Goal: Transaction & Acquisition: Purchase product/service

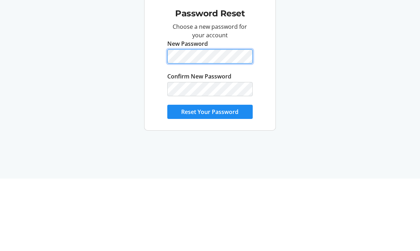
scroll to position [24, 0]
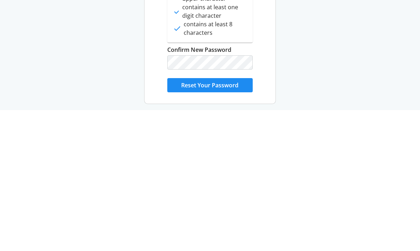
click at [219, 222] on span "Reset Your Password" at bounding box center [209, 226] width 57 height 9
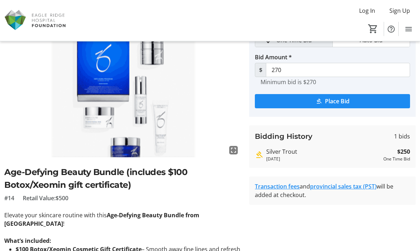
scroll to position [43, 0]
click at [340, 102] on span "Place Bid" at bounding box center [337, 101] width 25 height 9
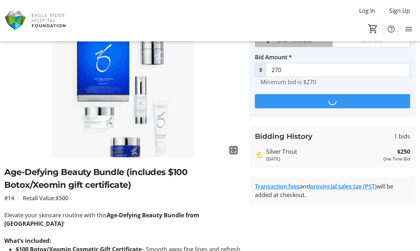
scroll to position [0, 0]
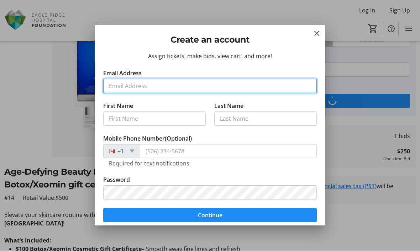
click at [133, 86] on input "Email Address" at bounding box center [209, 86] width 213 height 14
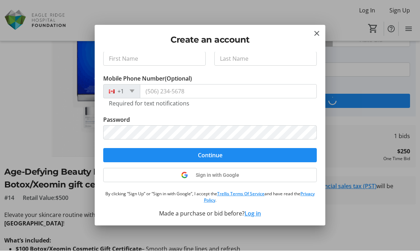
scroll to position [69, 0]
click at [253, 212] on button "Log in" at bounding box center [252, 214] width 16 height 9
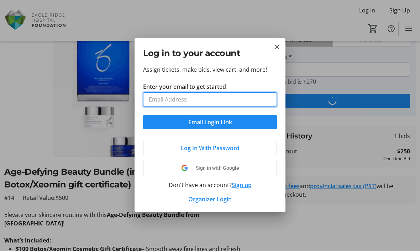
click at [165, 98] on input "Enter your email to get started" at bounding box center [210, 100] width 134 height 14
type input "[EMAIL_ADDRESS][DOMAIN_NAME]"
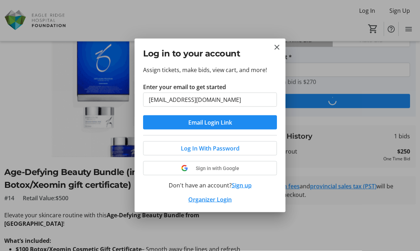
click at [210, 122] on button "Email Login Link" at bounding box center [210, 123] width 134 height 14
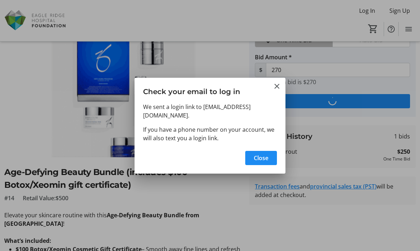
click at [270, 154] on span "button" at bounding box center [261, 158] width 32 height 17
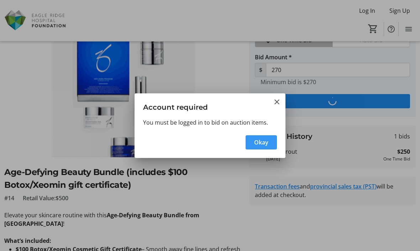
click at [267, 141] on span "Okay" at bounding box center [261, 142] width 14 height 9
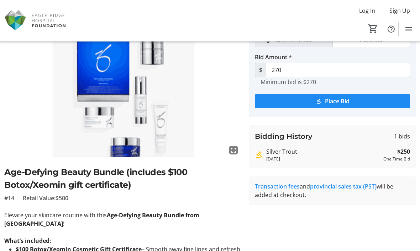
scroll to position [23, 0]
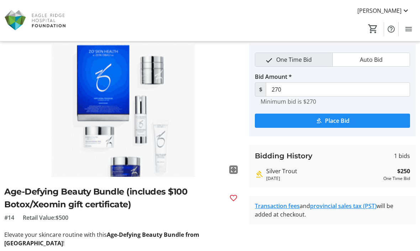
type input "290"
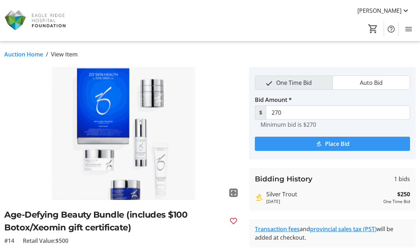
click at [345, 142] on span "Place Bid" at bounding box center [337, 144] width 25 height 9
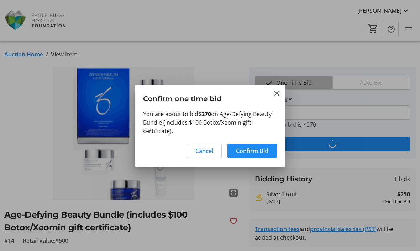
click at [257, 151] on span "Confirm Bid" at bounding box center [252, 151] width 32 height 9
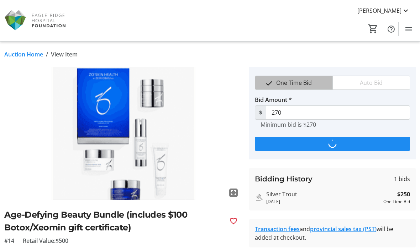
type input "290"
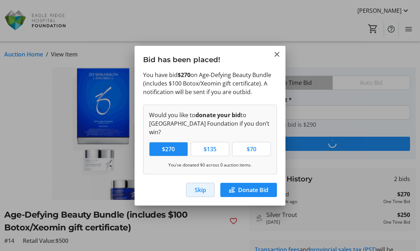
click at [202, 188] on span "Skip" at bounding box center [200, 190] width 11 height 9
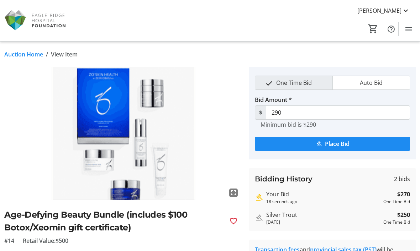
click at [30, 55] on link "Auction Home" at bounding box center [23, 54] width 39 height 9
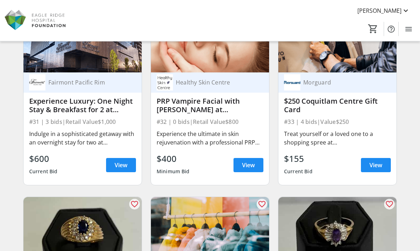
scroll to position [1991, 0]
click at [106, 106] on div "Experience Luxury: One Night Stay & Breakfast for 2 at [GEOGRAPHIC_DATA]" at bounding box center [82, 105] width 107 height 17
click at [120, 166] on span "View" at bounding box center [120, 165] width 13 height 9
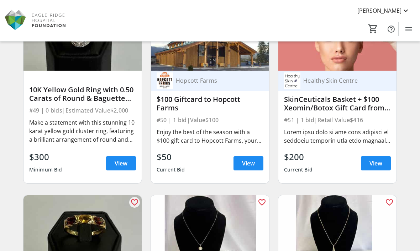
scroll to position [3140, 0]
click at [250, 162] on span "View" at bounding box center [248, 163] width 13 height 9
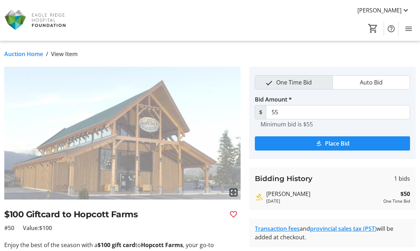
scroll to position [0, 0]
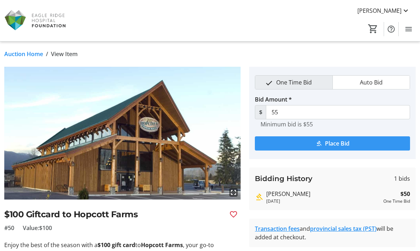
click at [339, 147] on span "Place Bid" at bounding box center [337, 143] width 25 height 9
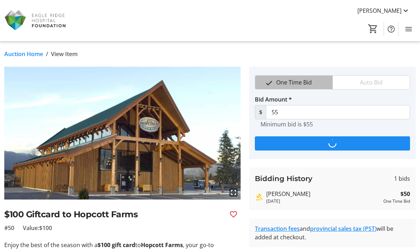
scroll to position [0, 0]
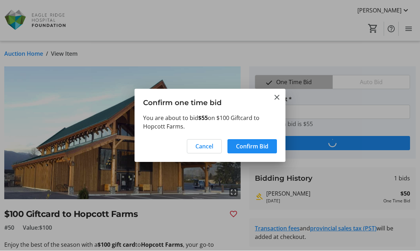
click at [257, 148] on span "Confirm Bid" at bounding box center [252, 147] width 32 height 9
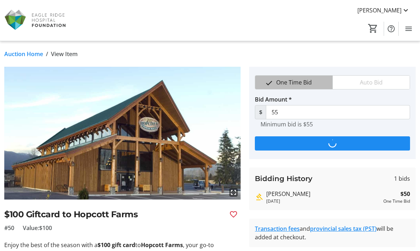
scroll to position [0, 0]
type input "60"
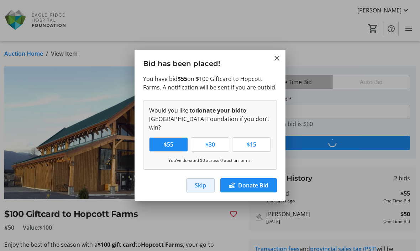
click at [204, 182] on span "Skip" at bounding box center [200, 186] width 11 height 9
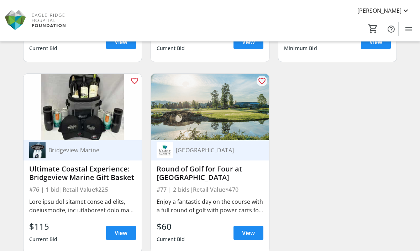
scroll to position [4791, 0]
click at [98, 114] on img at bounding box center [82, 107] width 118 height 66
click at [100, 179] on div "Ultimate Coastal Experience: Bridgeview Marine Gift Basket" at bounding box center [82, 173] width 107 height 17
click at [122, 232] on span "View" at bounding box center [120, 233] width 13 height 9
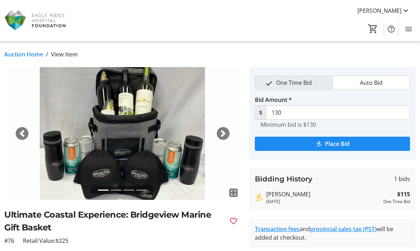
click at [33, 54] on link "Auction Home" at bounding box center [23, 54] width 39 height 9
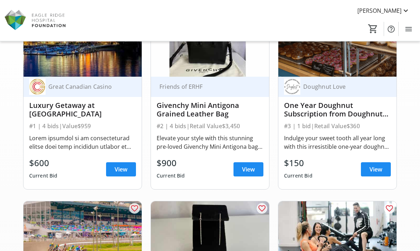
scroll to position [74, 0]
click at [324, 111] on div "One Year Doughnut Subscription from Doughnut Love" at bounding box center [337, 109] width 107 height 17
click at [336, 141] on div "Indulge your sweet tooth all year long with this irresistible one-year doughnut…" at bounding box center [337, 142] width 107 height 17
click at [380, 170] on span "View" at bounding box center [375, 169] width 13 height 9
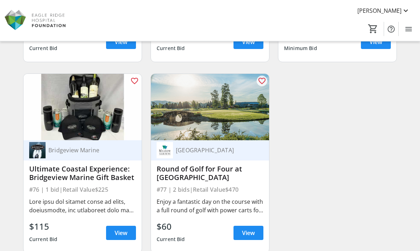
scroll to position [4791, 0]
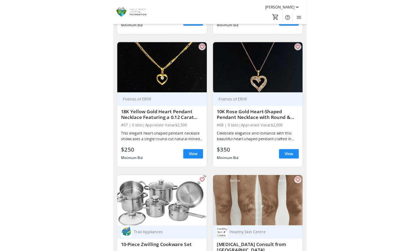
scroll to position [4283, 0]
